Goal: Task Accomplishment & Management: Manage account settings

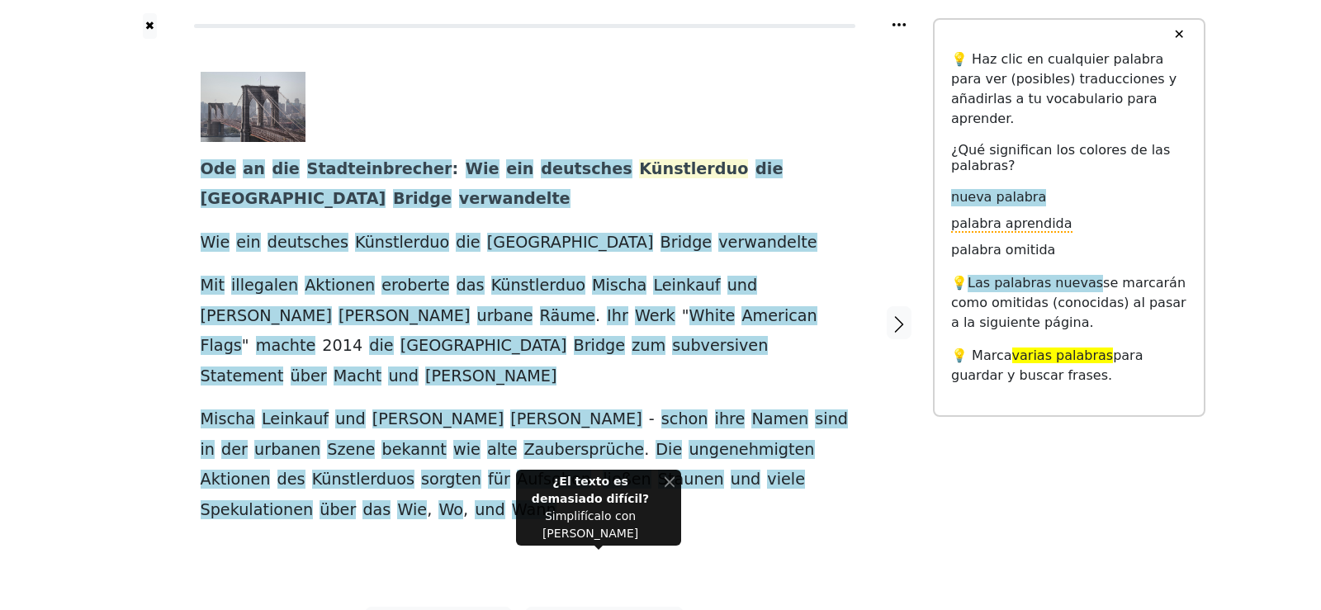
click at [639, 173] on span "Künstlerduo" at bounding box center [693, 169] width 109 height 21
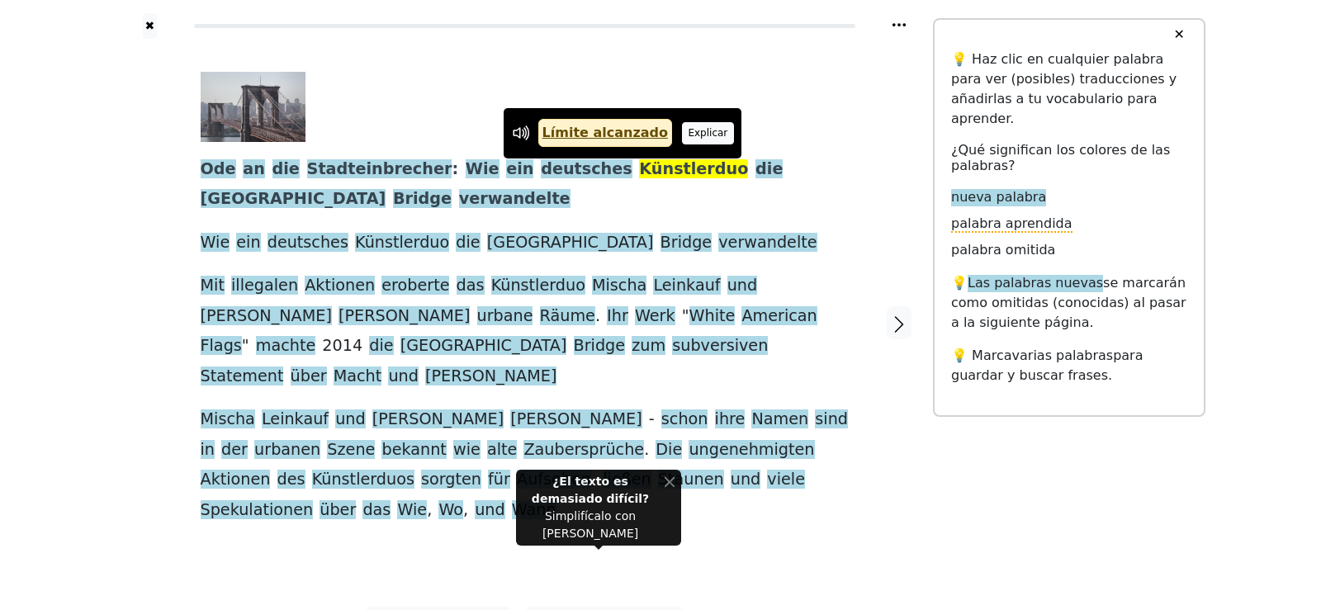
click at [682, 141] on button "Explicar" at bounding box center [708, 132] width 52 height 21
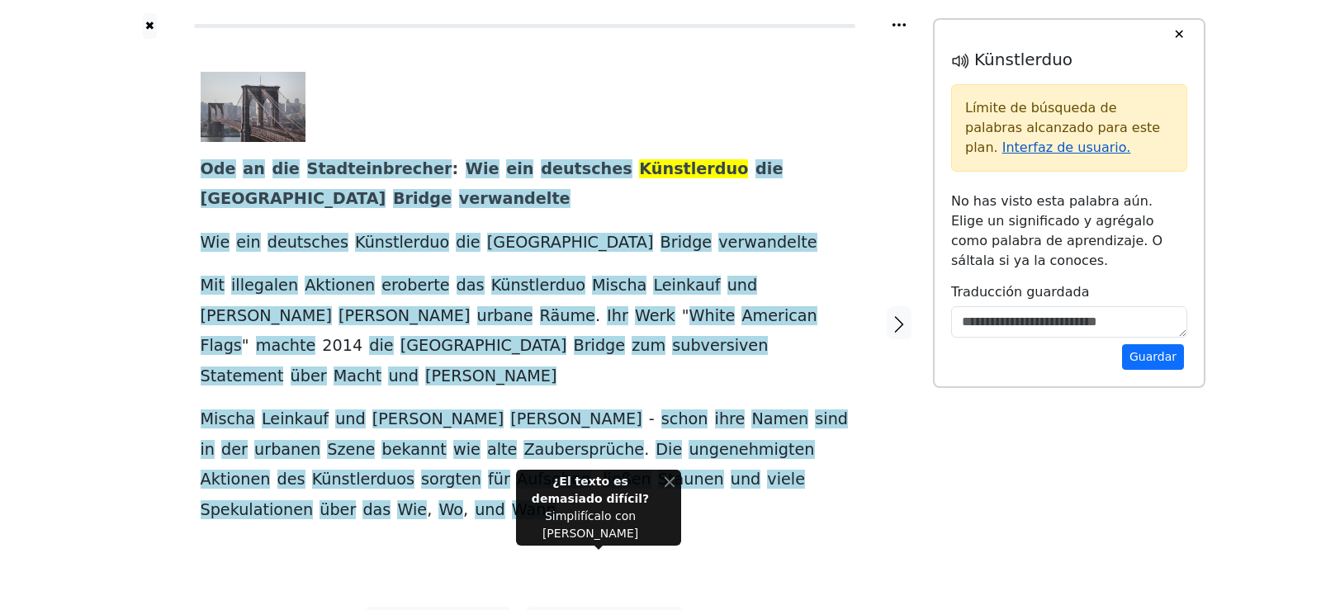
click at [1131, 140] on link "Interfaz de usuario." at bounding box center [1066, 148] width 129 height 16
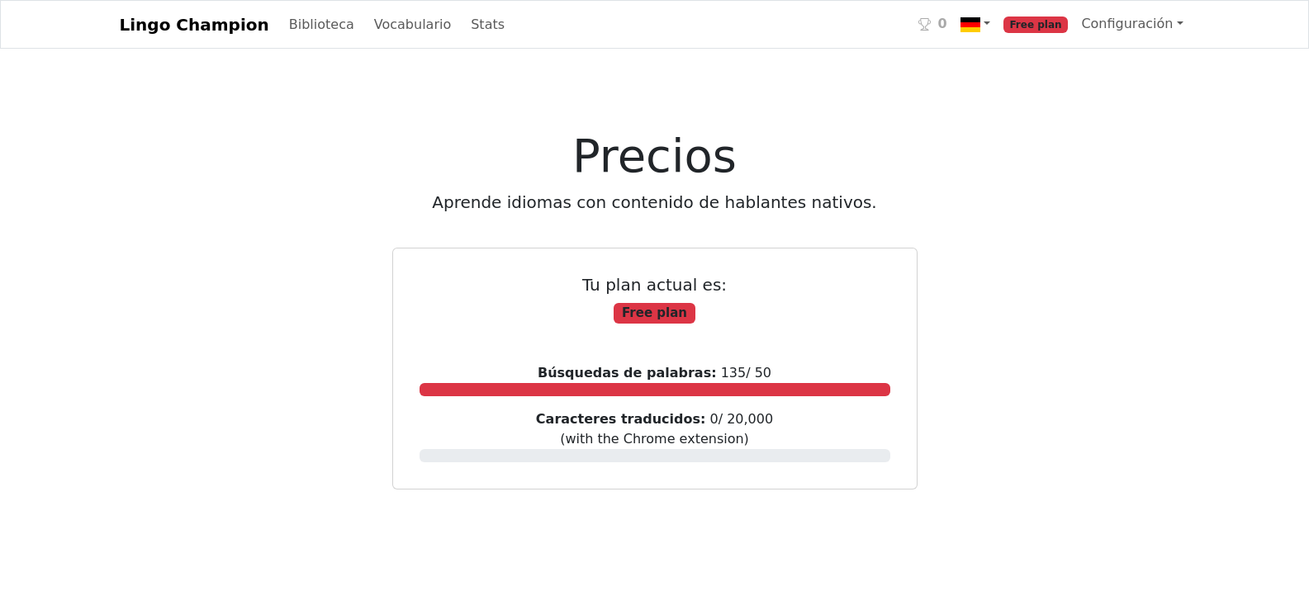
click at [1053, 28] on span "Free plan" at bounding box center [1035, 25] width 65 height 17
click at [1046, 21] on span "Free plan" at bounding box center [1035, 25] width 65 height 17
click at [1172, 21] on link "Configuración" at bounding box center [1131, 23] width 115 height 33
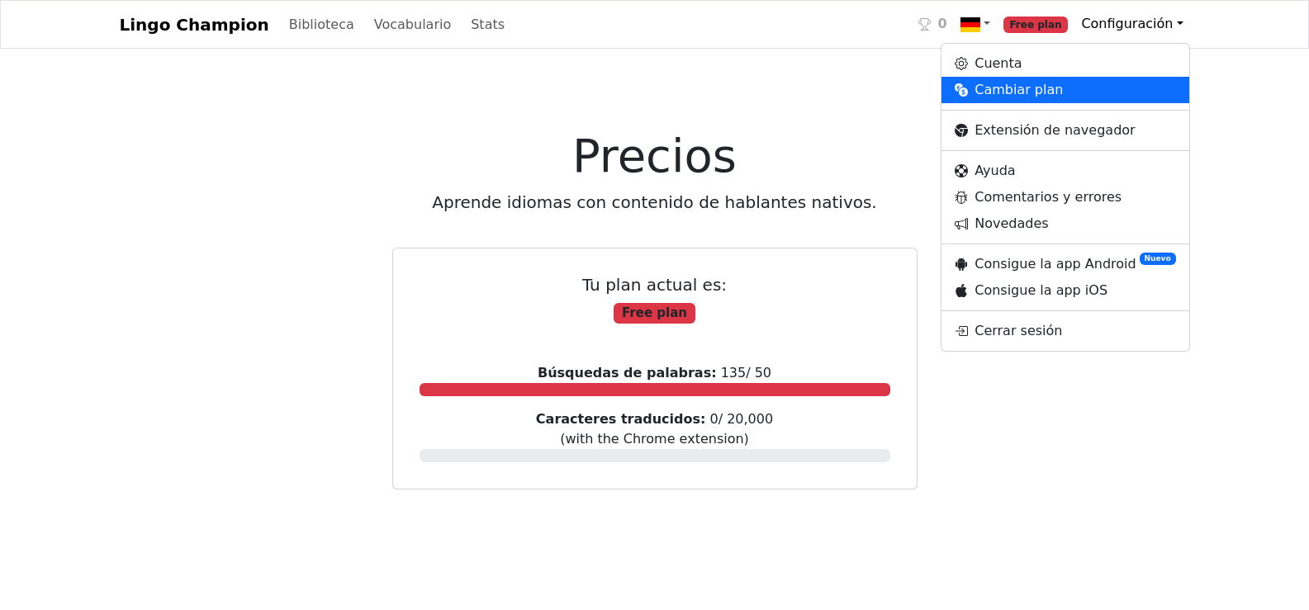
click at [1034, 88] on link "Cambiar plan" at bounding box center [1064, 90] width 247 height 26
